Goal: Information Seeking & Learning: Learn about a topic

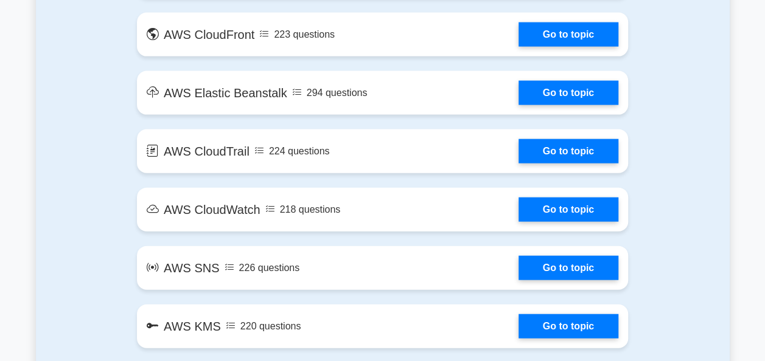
scroll to position [1156, 0]
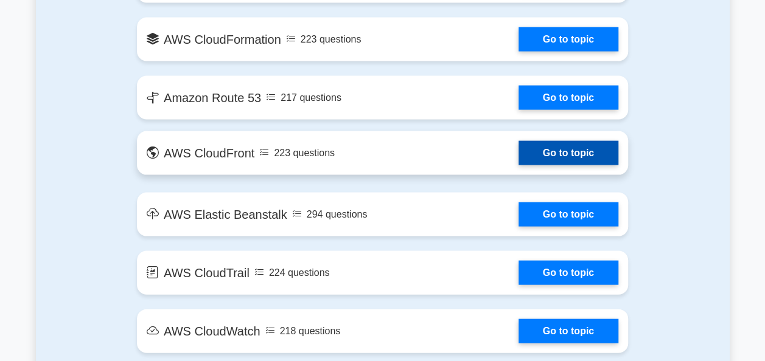
click at [565, 153] on link "Go to topic" at bounding box center [568, 153] width 100 height 24
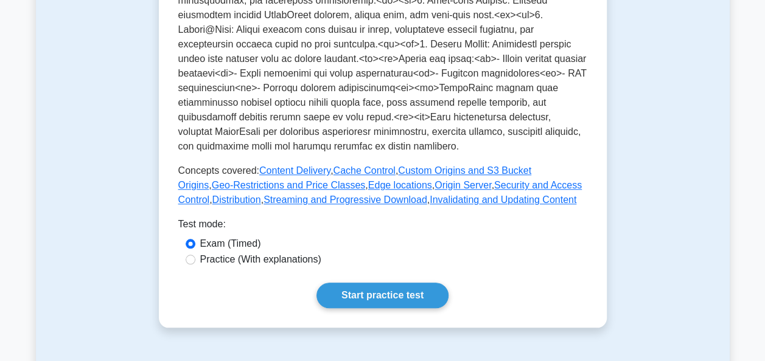
scroll to position [608, 0]
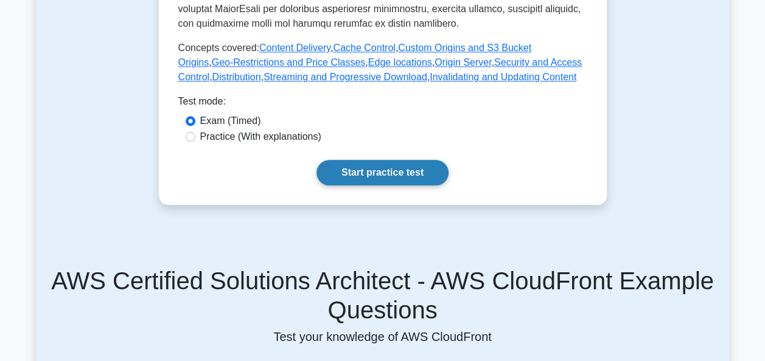
click at [358, 160] on link "Start practice test" at bounding box center [382, 173] width 132 height 26
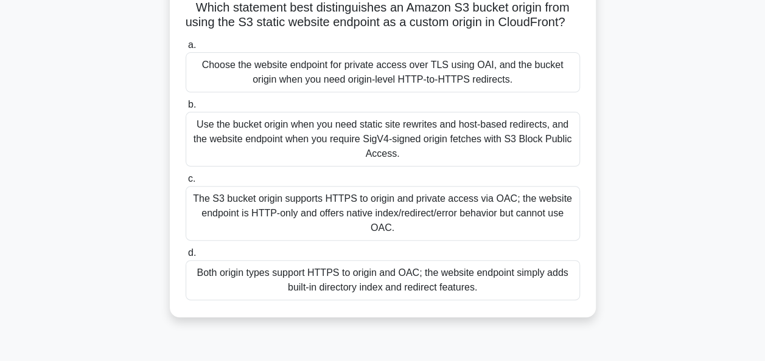
scroll to position [122, 0]
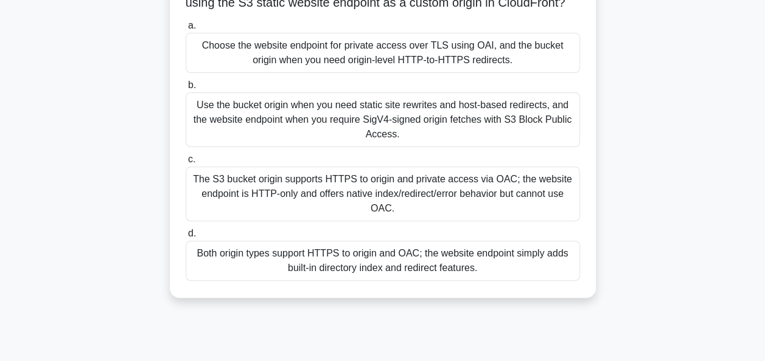
click at [386, 206] on div "The S3 bucket origin supports HTTPS to origin and private access via OAC; the w…" at bounding box center [383, 194] width 394 height 55
click at [186, 164] on input "c. The S3 bucket origin supports HTTPS to origin and private access via OAC; th…" at bounding box center [186, 160] width 0 height 8
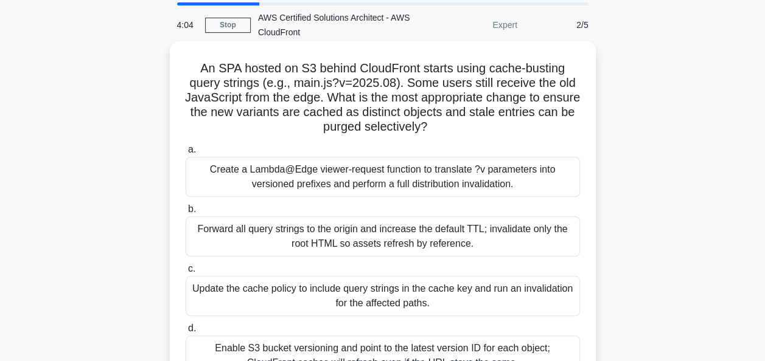
scroll to position [61, 0]
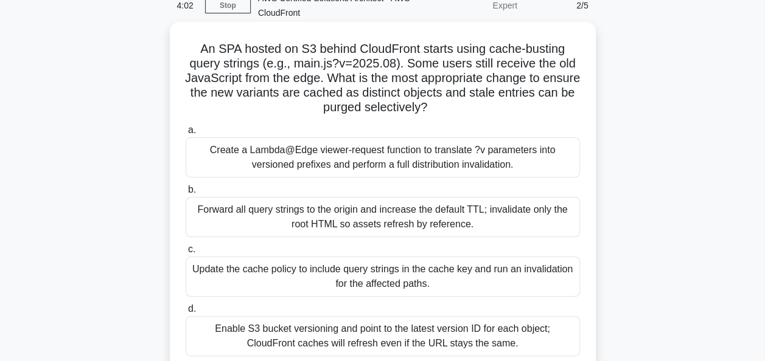
click at [374, 268] on div "Update the cache policy to include query strings in the cache key and run an in…" at bounding box center [383, 277] width 394 height 40
click at [186, 254] on input "c. Update the cache policy to include query strings in the cache key and run an…" at bounding box center [186, 250] width 0 height 8
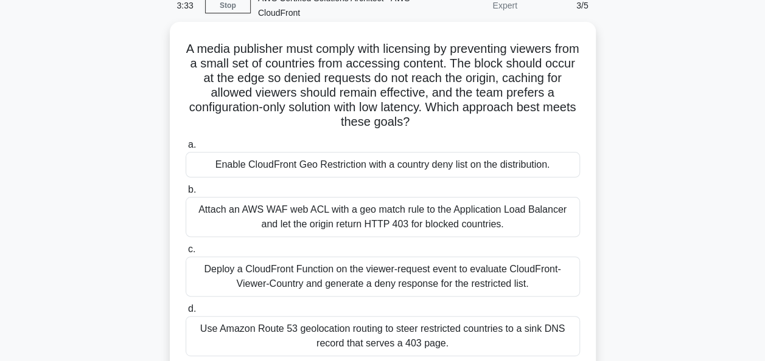
click at [360, 172] on div "Enable CloudFront Geo Restriction with a country deny list on the distribution." at bounding box center [383, 165] width 394 height 26
click at [186, 149] on input "a. Enable CloudFront Geo Restriction with a country deny list on the distributi…" at bounding box center [186, 145] width 0 height 8
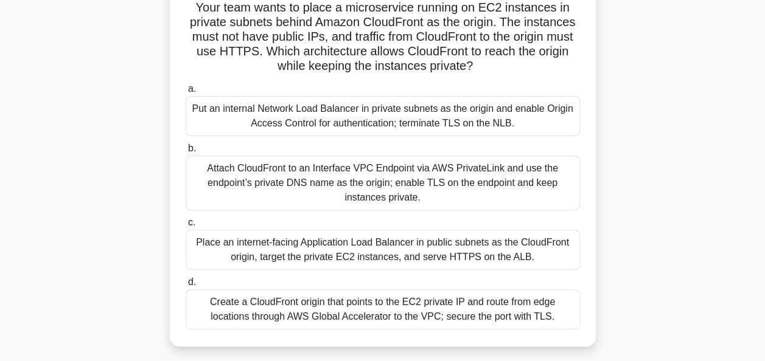
scroll to position [122, 0]
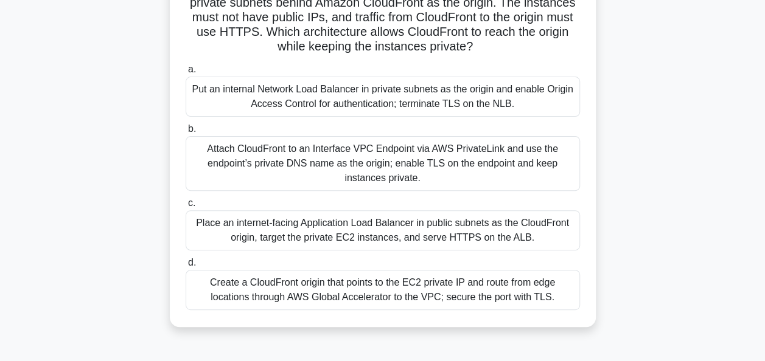
click at [362, 296] on div "Create a CloudFront origin that points to the EC2 private IP and route from edg…" at bounding box center [383, 290] width 394 height 40
click at [186, 267] on input "d. Create a CloudFront origin that points to the EC2 private IP and route from …" at bounding box center [186, 263] width 0 height 8
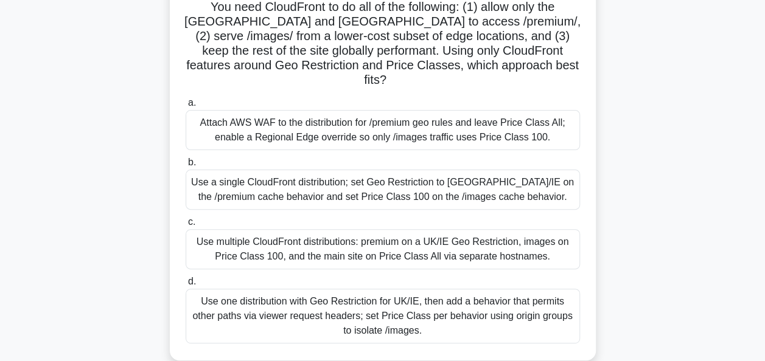
scroll to position [183, 0]
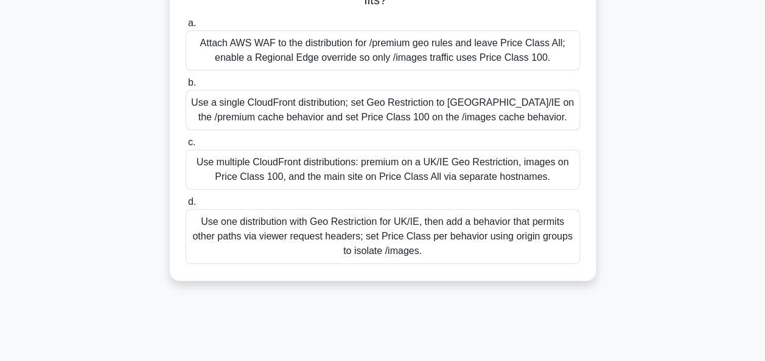
click at [291, 228] on div "Use one distribution with Geo Restriction for UK/IE, then add a behavior that p…" at bounding box center [383, 236] width 394 height 55
click at [186, 206] on input "d. Use one distribution with Geo Restriction for UK/IE, then add a behavior tha…" at bounding box center [186, 202] width 0 height 8
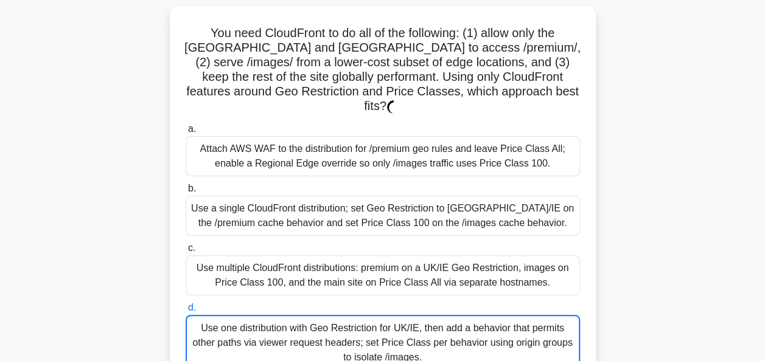
scroll to position [0, 0]
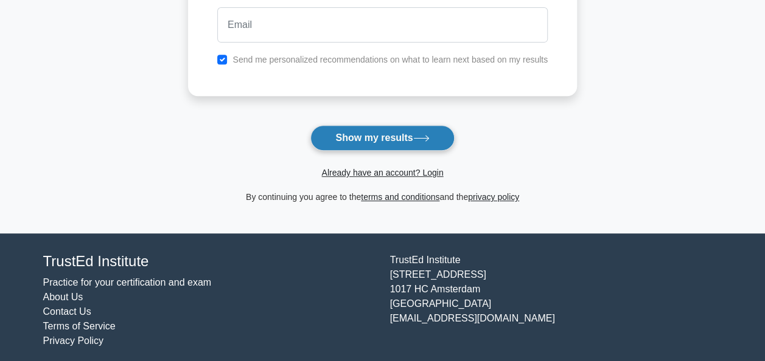
click at [388, 140] on button "Show my results" at bounding box center [382, 138] width 144 height 26
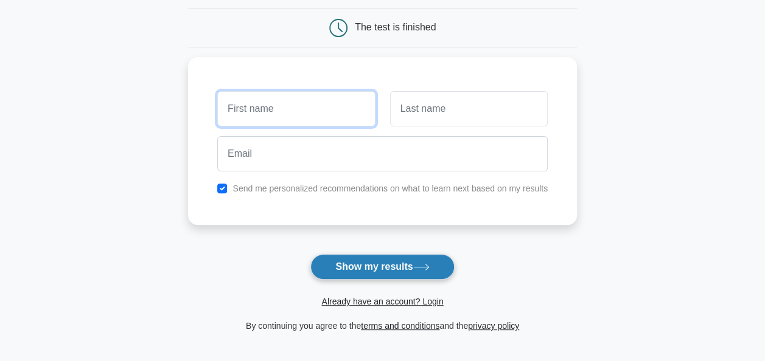
scroll to position [42, 0]
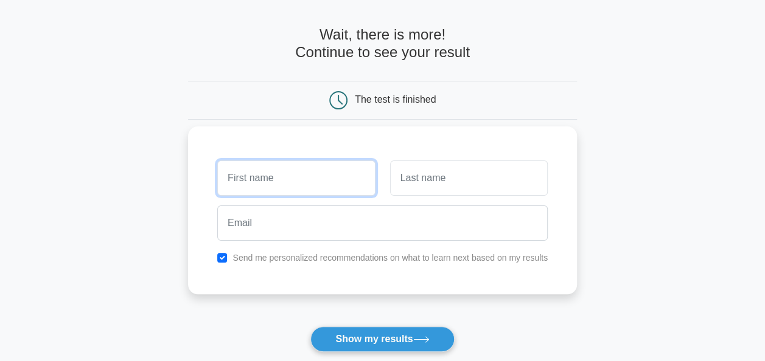
click at [335, 169] on input "text" at bounding box center [296, 178] width 158 height 35
type input "Selvi"
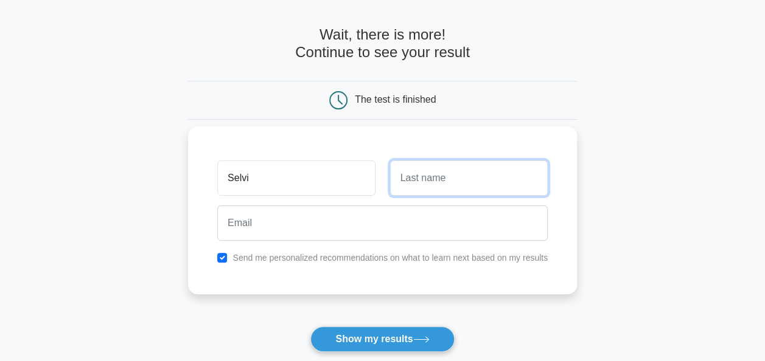
click at [503, 179] on input "text" at bounding box center [469, 178] width 158 height 35
drag, startPoint x: 503, startPoint y: 179, endPoint x: 444, endPoint y: 183, distance: 58.5
click at [444, 183] on input "J" at bounding box center [469, 178] width 158 height 35
type input "Jayaraman"
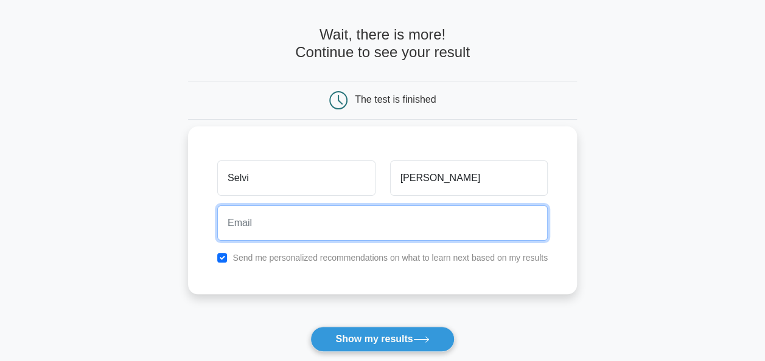
click at [382, 210] on input "email" at bounding box center [382, 223] width 330 height 35
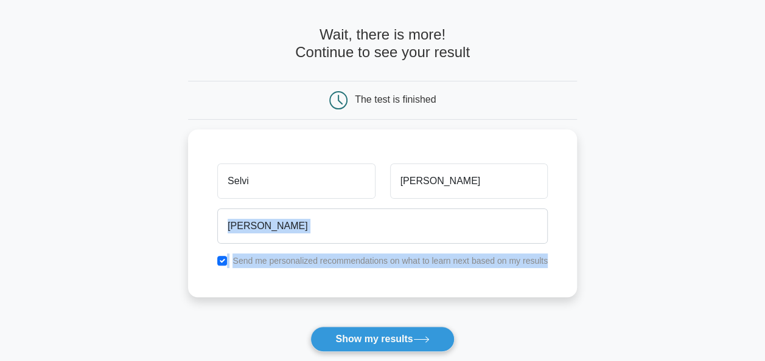
click at [631, 246] on main "Wait, there is more! Continue to see your result The test is finished Selvi jay…" at bounding box center [382, 216] width 765 height 438
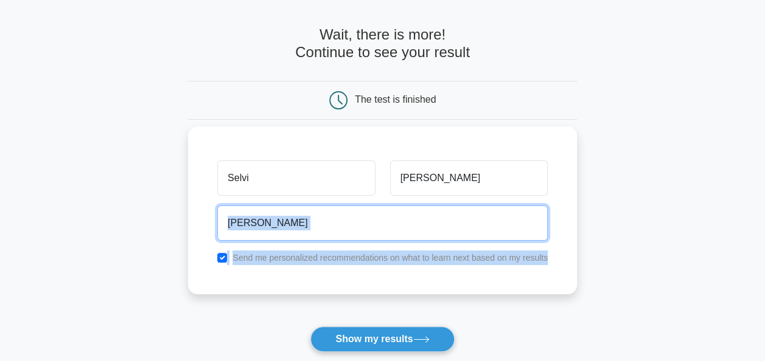
click at [345, 221] on input "jayara" at bounding box center [382, 223] width 330 height 35
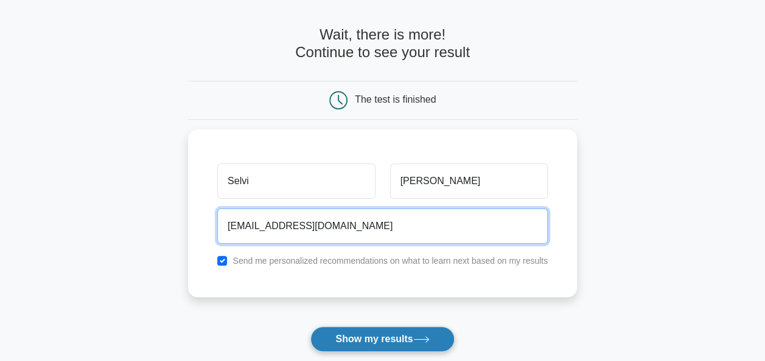
type input "jayaramanselvi0709@gmail.com"
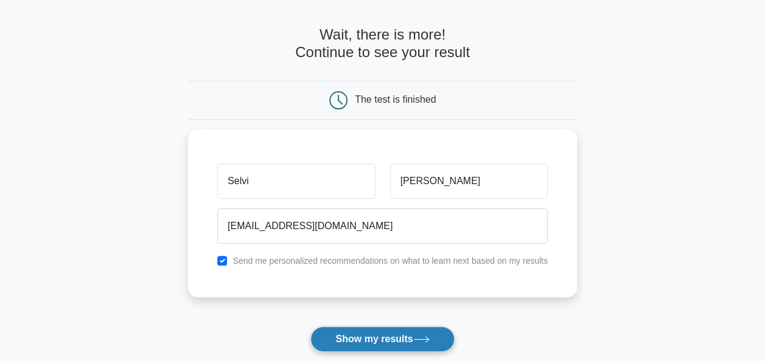
click at [366, 336] on button "Show my results" at bounding box center [382, 340] width 144 height 26
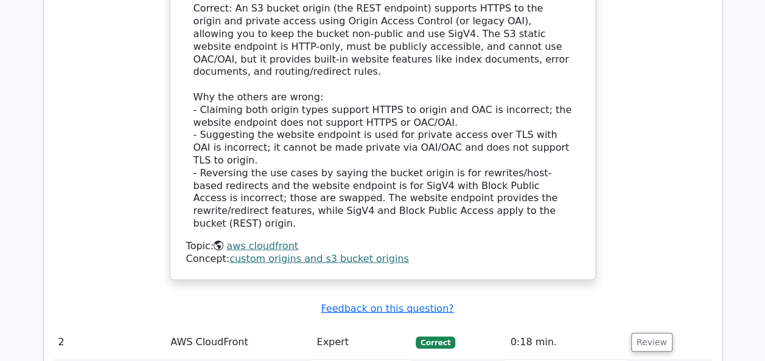
scroll to position [1338, 0]
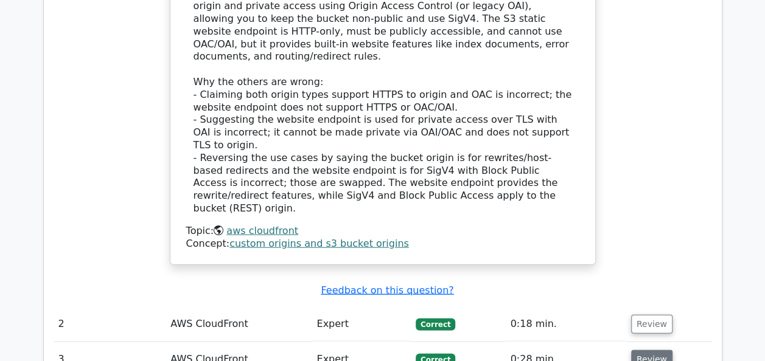
click at [638, 350] on button "Review" at bounding box center [651, 359] width 41 height 19
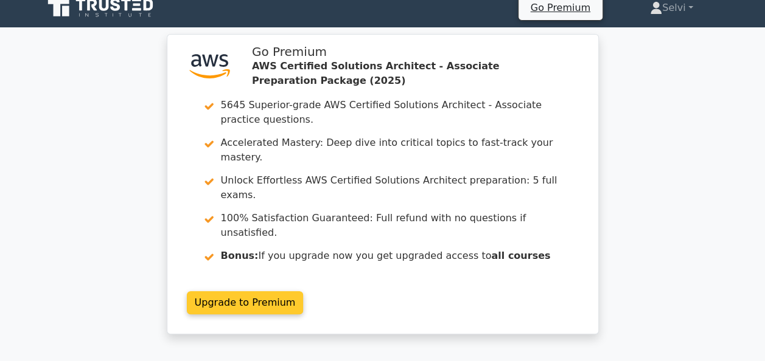
scroll to position [0, 0]
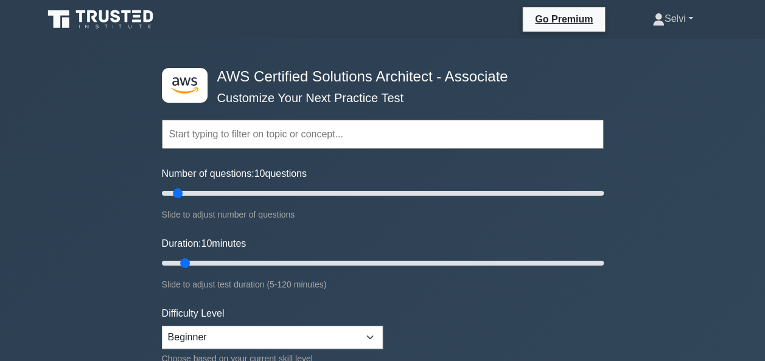
click at [672, 28] on link "Selvi" at bounding box center [672, 19] width 99 height 24
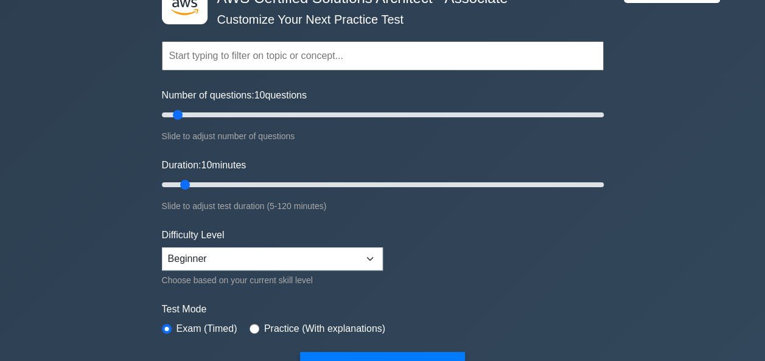
scroll to position [61, 0]
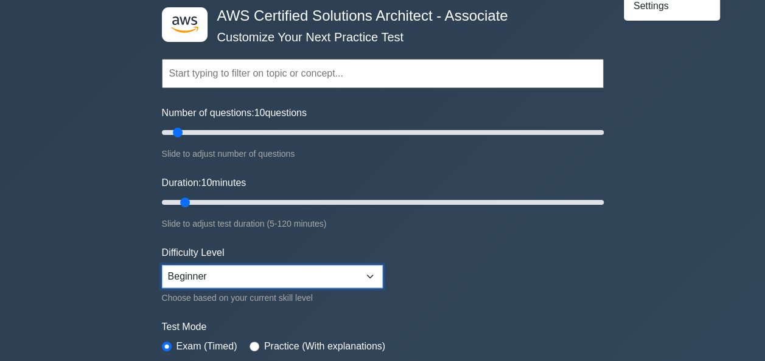
click at [366, 273] on select "Beginner Intermediate Expert" at bounding box center [272, 276] width 221 height 23
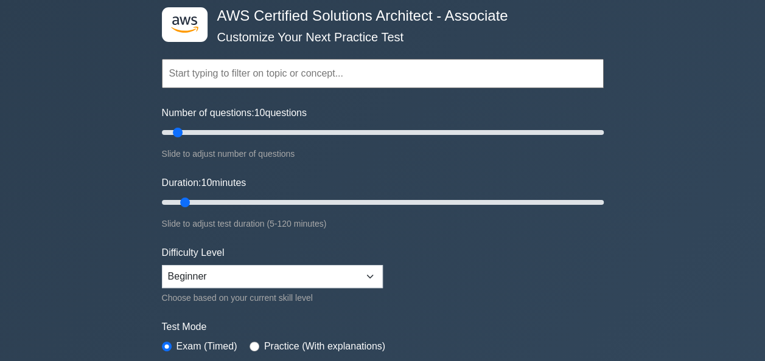
click at [506, 291] on form "Topics Amazon EC2 Amazon S3 Amazon VPC AWS Identity and Access Management (IAM)…" at bounding box center [383, 210] width 442 height 376
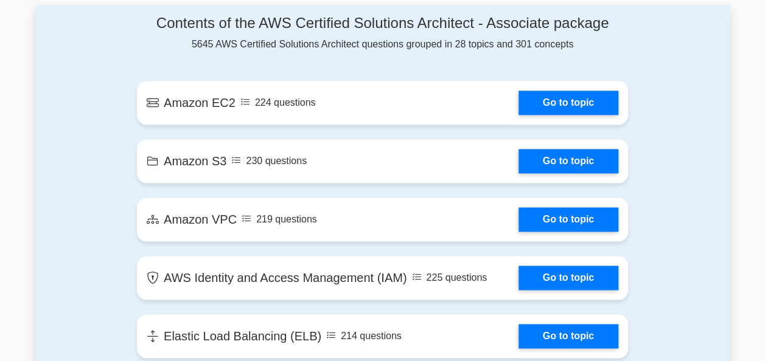
scroll to position [791, 0]
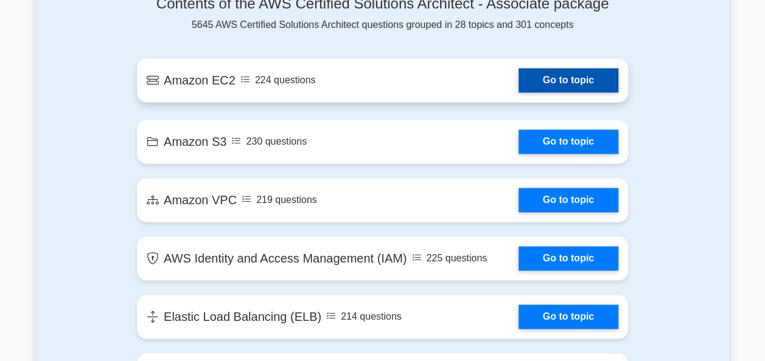
click at [555, 75] on link "Go to topic" at bounding box center [568, 80] width 100 height 24
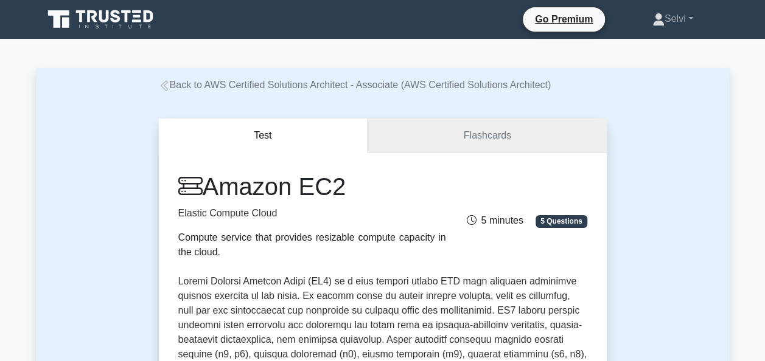
click at [484, 139] on link "Flashcards" at bounding box center [486, 136] width 238 height 35
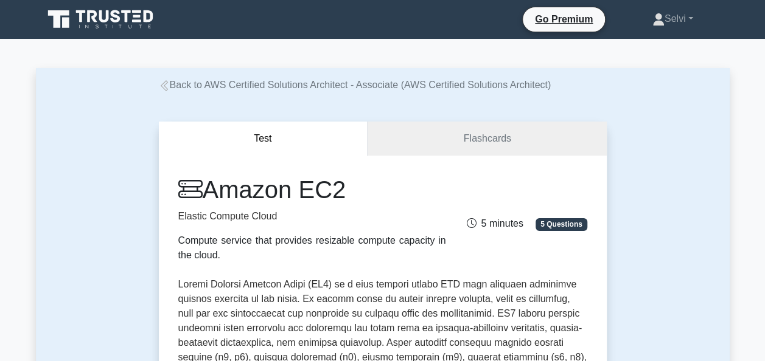
click at [210, 90] on link "Back to AWS Certified Solutions Architect - Associate (AWS Certified Solutions …" at bounding box center [355, 85] width 392 height 10
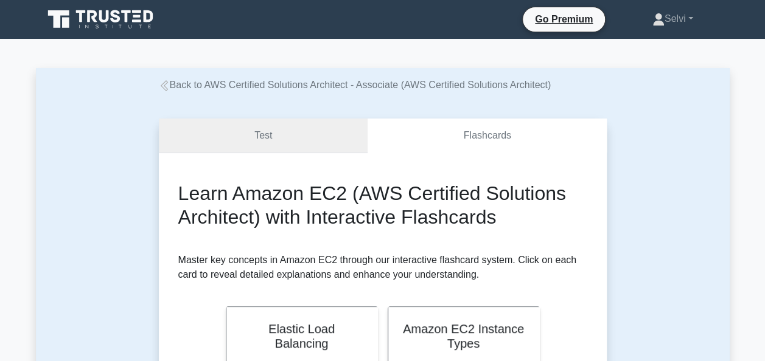
click at [254, 145] on link "Test" at bounding box center [263, 136] width 209 height 35
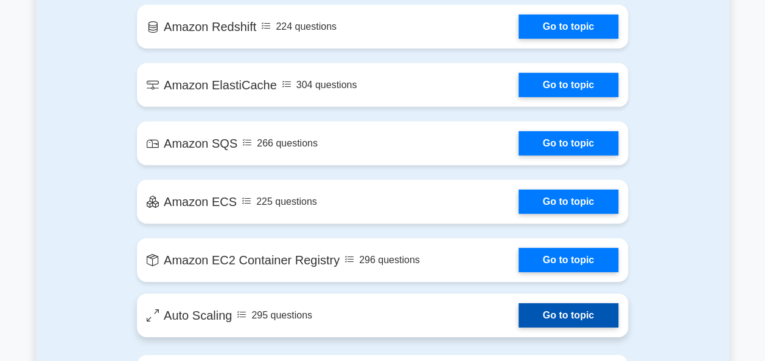
scroll to position [1725, 0]
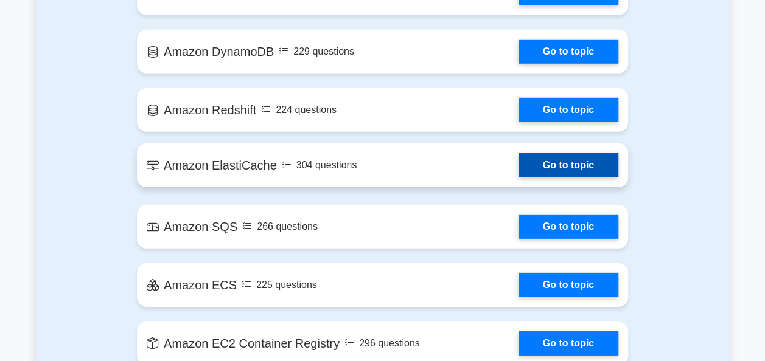
click at [539, 168] on link "Go to topic" at bounding box center [568, 165] width 100 height 24
